Goal: Download file/media

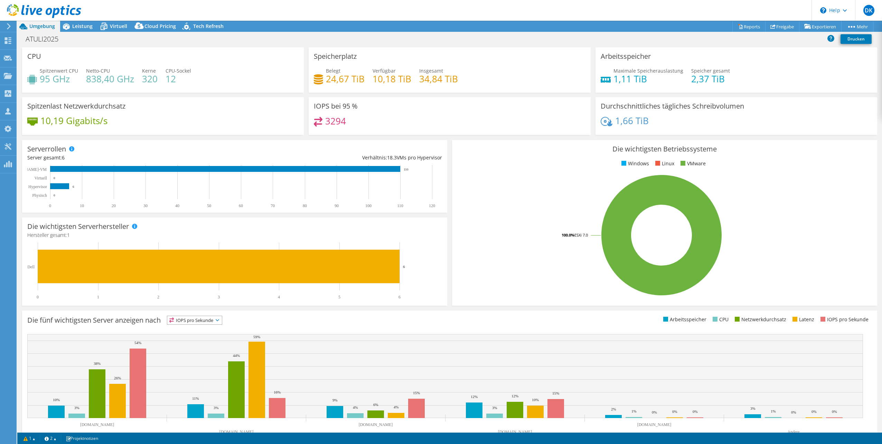
select select "USD"
click at [744, 30] on link "Reports" at bounding box center [748, 26] width 33 height 11
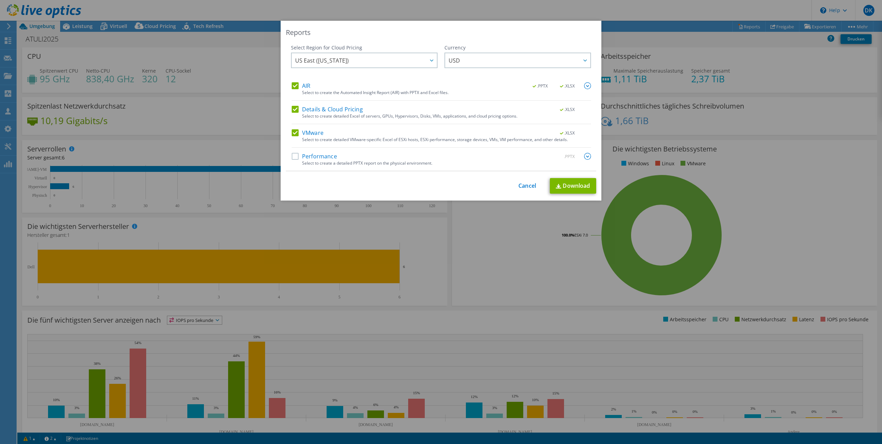
click at [295, 111] on label "Details & Cloud Pricing" at bounding box center [327, 109] width 71 height 7
click at [0, 0] on input "Details & Cloud Pricing" at bounding box center [0, 0] width 0 height 0
click at [296, 129] on label "VMware" at bounding box center [308, 132] width 32 height 7
click at [0, 0] on input "VMware" at bounding box center [0, 0] width 0 height 0
click at [394, 63] on span "US East ([US_STATE])" at bounding box center [366, 60] width 142 height 14
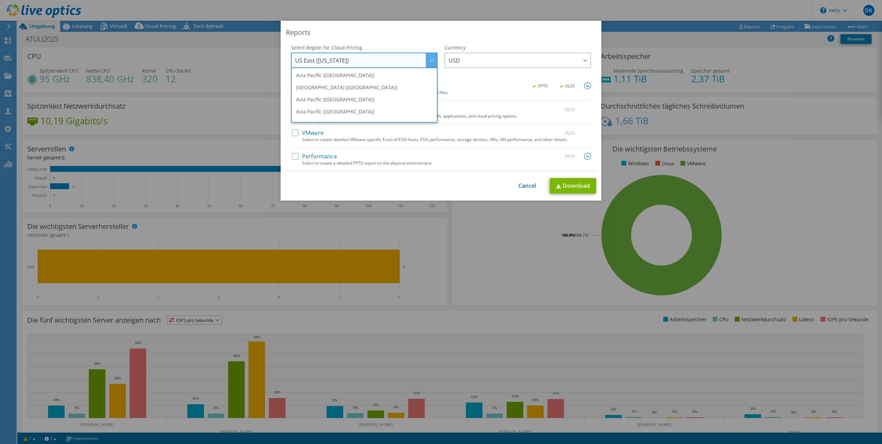
click at [478, 87] on div "AIR .PPTX .XLSX" at bounding box center [441, 86] width 299 height 8
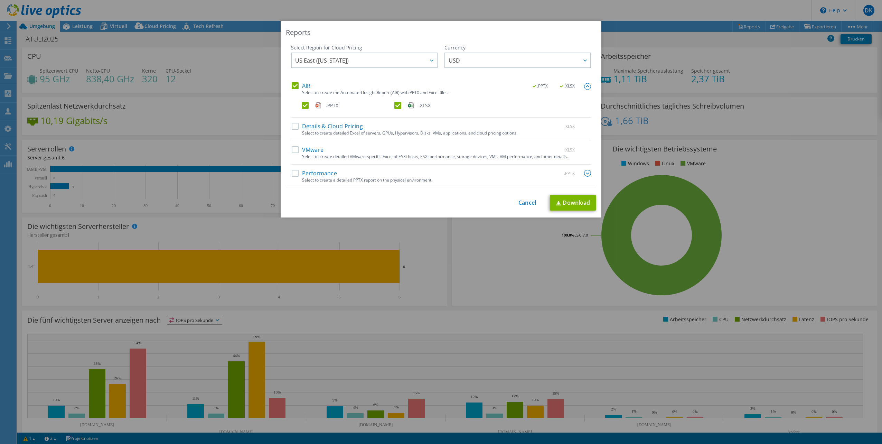
click at [398, 106] on label ".XLSX" at bounding box center [439, 105] width 91 height 7
click at [0, 0] on input ".XLSX" at bounding box center [0, 0] width 0 height 0
click at [565, 204] on link "Download" at bounding box center [573, 203] width 46 height 16
drag, startPoint x: 529, startPoint y: 202, endPoint x: 536, endPoint y: 198, distance: 7.9
click at [529, 202] on link "Cancel" at bounding box center [528, 202] width 18 height 7
